Goal: Use online tool/utility: Utilize a website feature to perform a specific function

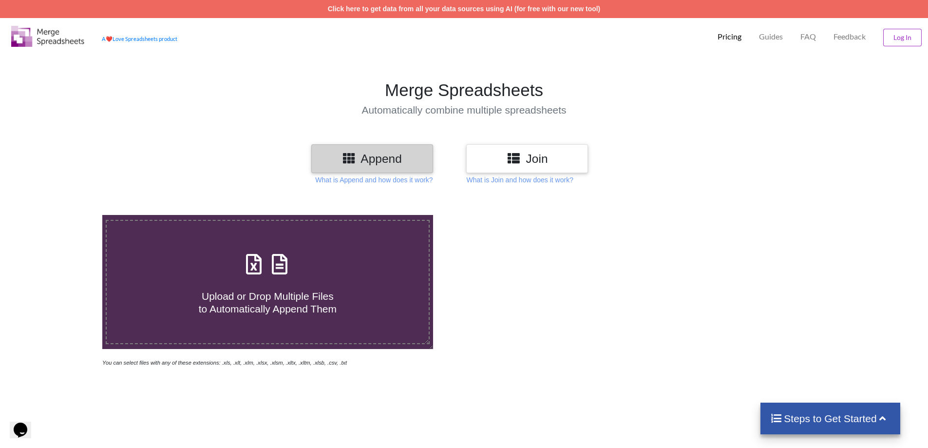
click at [224, 298] on span "Upload or Drop Multiple Files to Automatically Append Them" at bounding box center [268, 301] width 138 height 23
click at [66, 215] on input "Upload or Drop Multiple Files to Automatically Append Them" at bounding box center [66, 215] width 0 height 0
type input "C:\fakepath\01_23 m.xls"
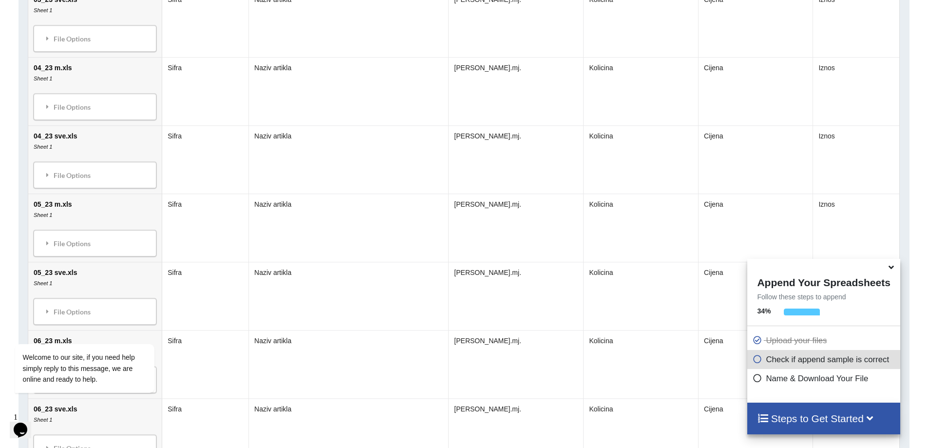
scroll to position [1128, 0]
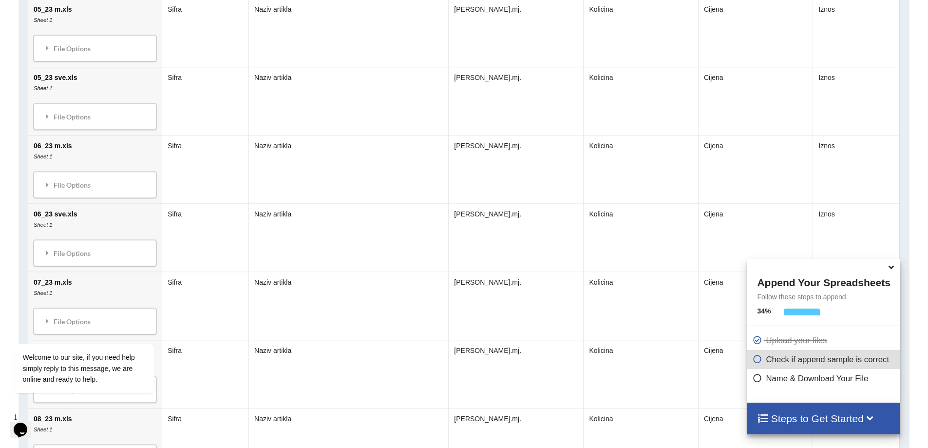
click at [894, 269] on icon at bounding box center [891, 265] width 10 height 9
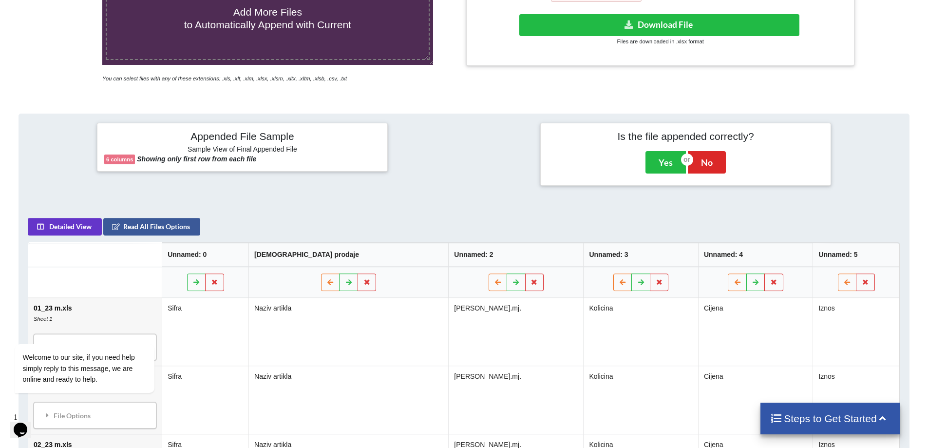
scroll to position [379, 0]
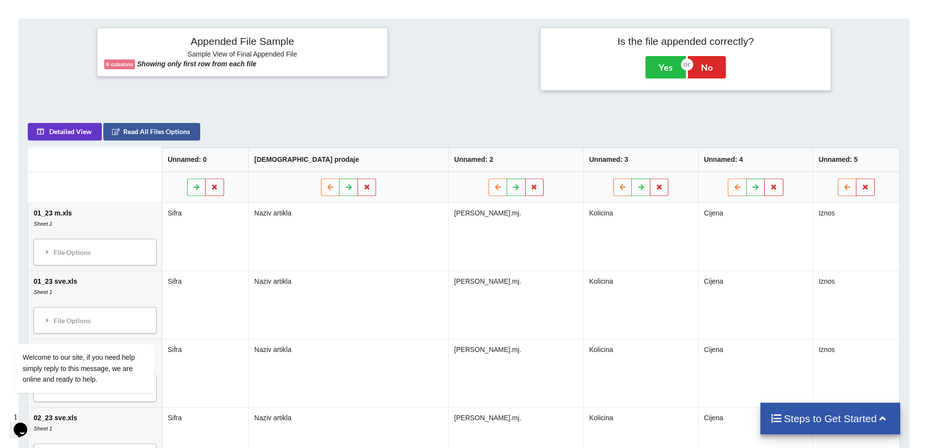
click at [668, 160] on th "Unnamed: 3" at bounding box center [640, 160] width 114 height 24
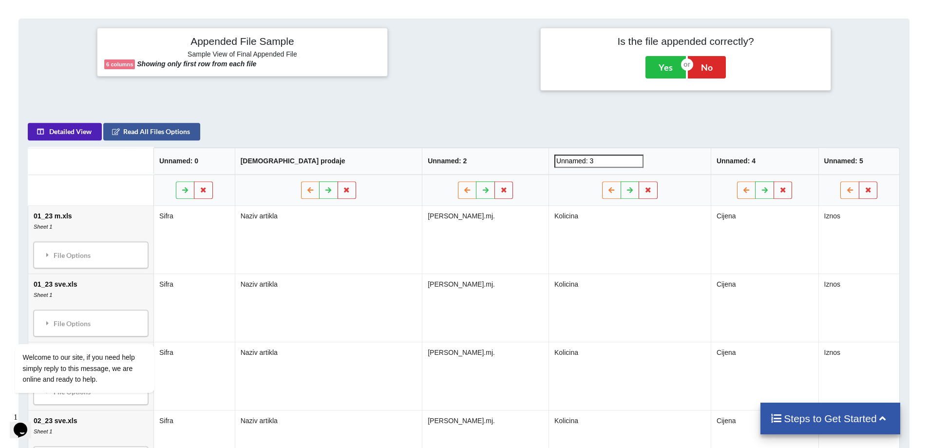
click at [67, 132] on button "Detailed View" at bounding box center [65, 132] width 74 height 18
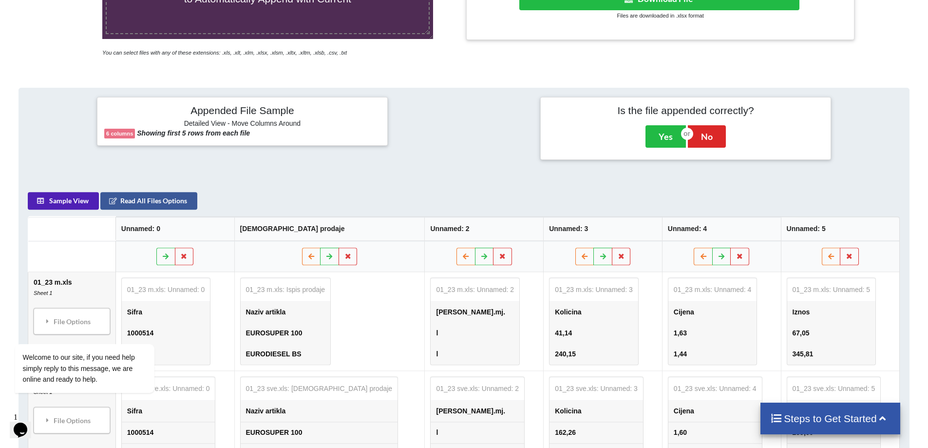
scroll to position [0, 0]
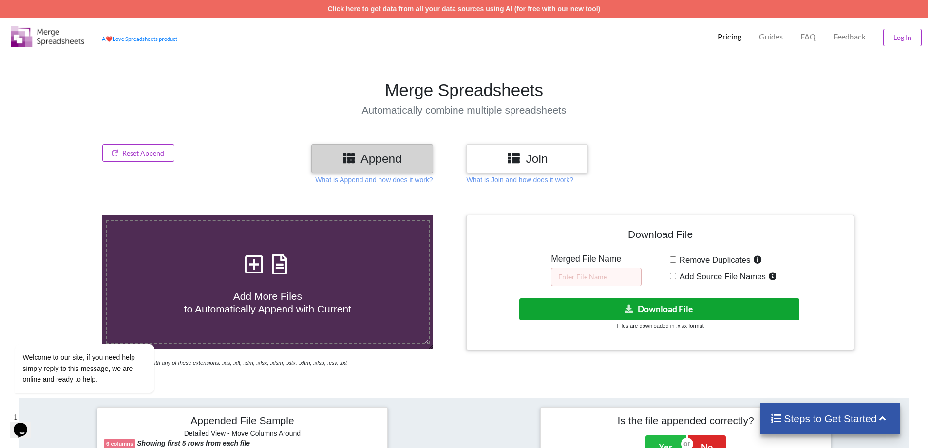
click at [720, 303] on button "Download File" at bounding box center [659, 309] width 280 height 22
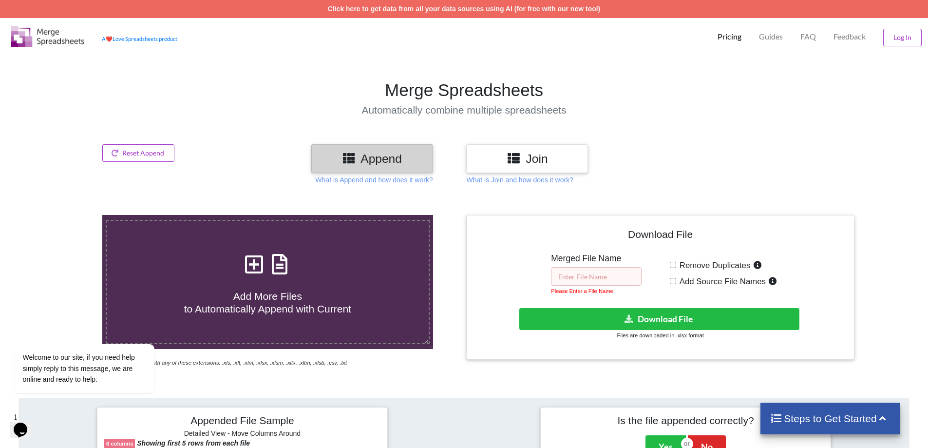
click at [575, 278] on input "text" at bounding box center [596, 276] width 91 height 19
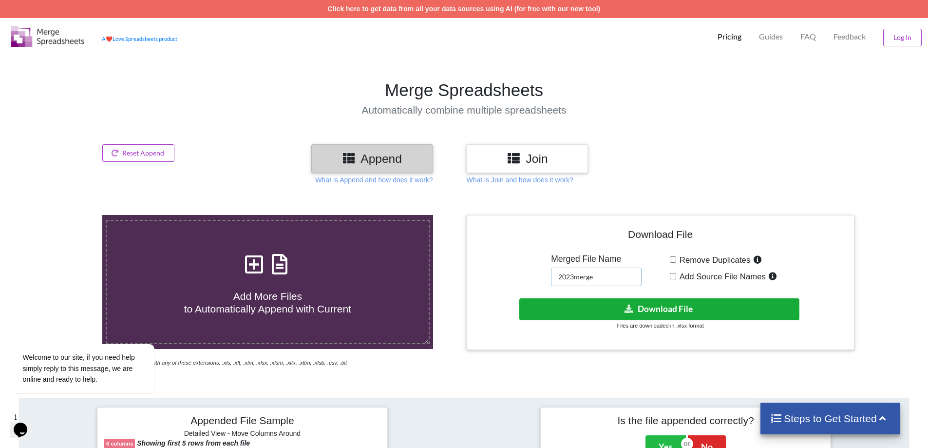
type input "2023merge"
click at [637, 309] on button "Download File" at bounding box center [659, 309] width 280 height 22
